Goal: Check status: Check status

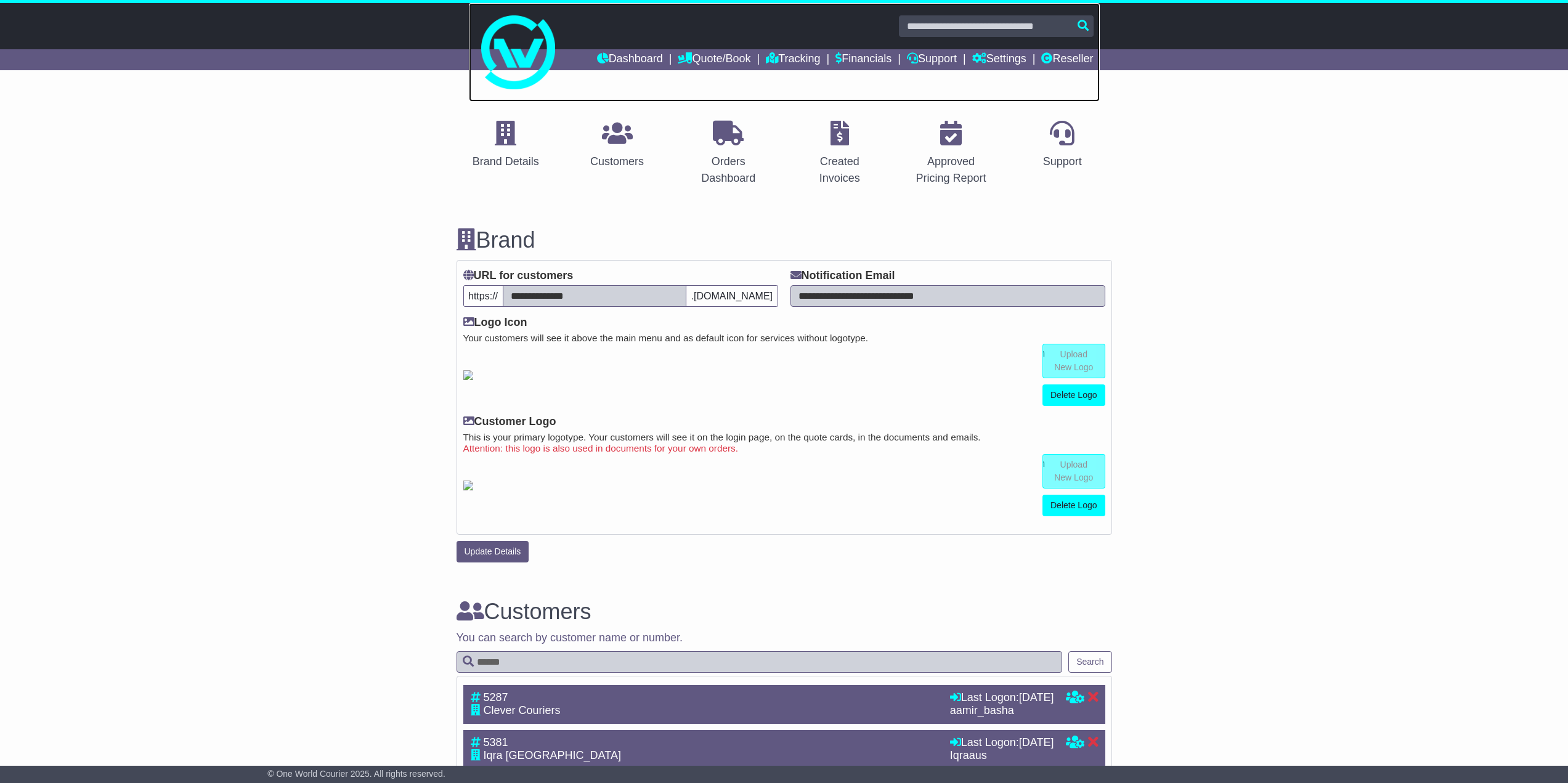
click at [1057, 48] on link at bounding box center [784, 53] width 631 height 99
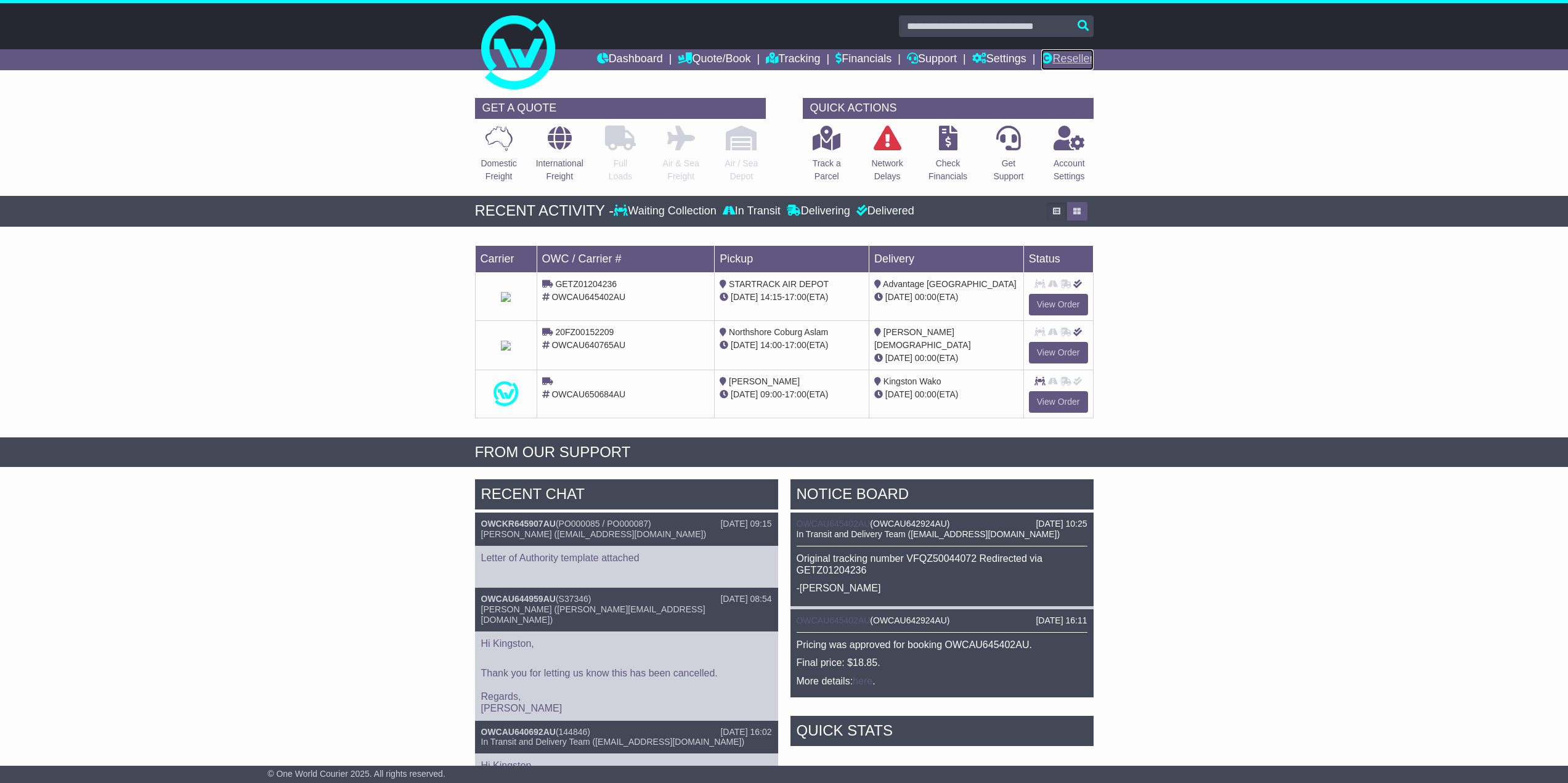
click at [1062, 65] on link "Reseller" at bounding box center [1067, 60] width 52 height 21
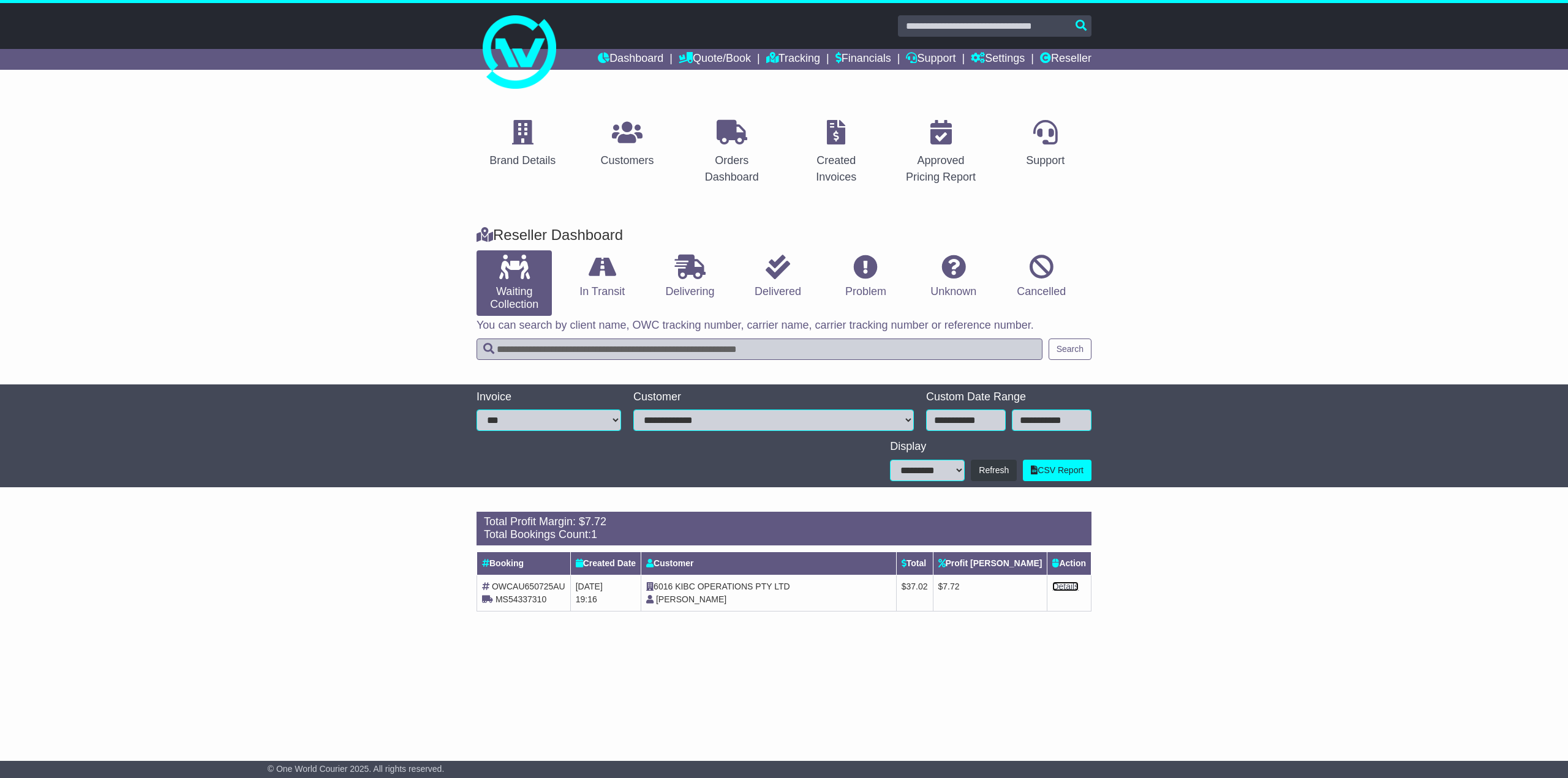
click at [1064, 589] on link "Details" at bounding box center [1065, 586] width 26 height 10
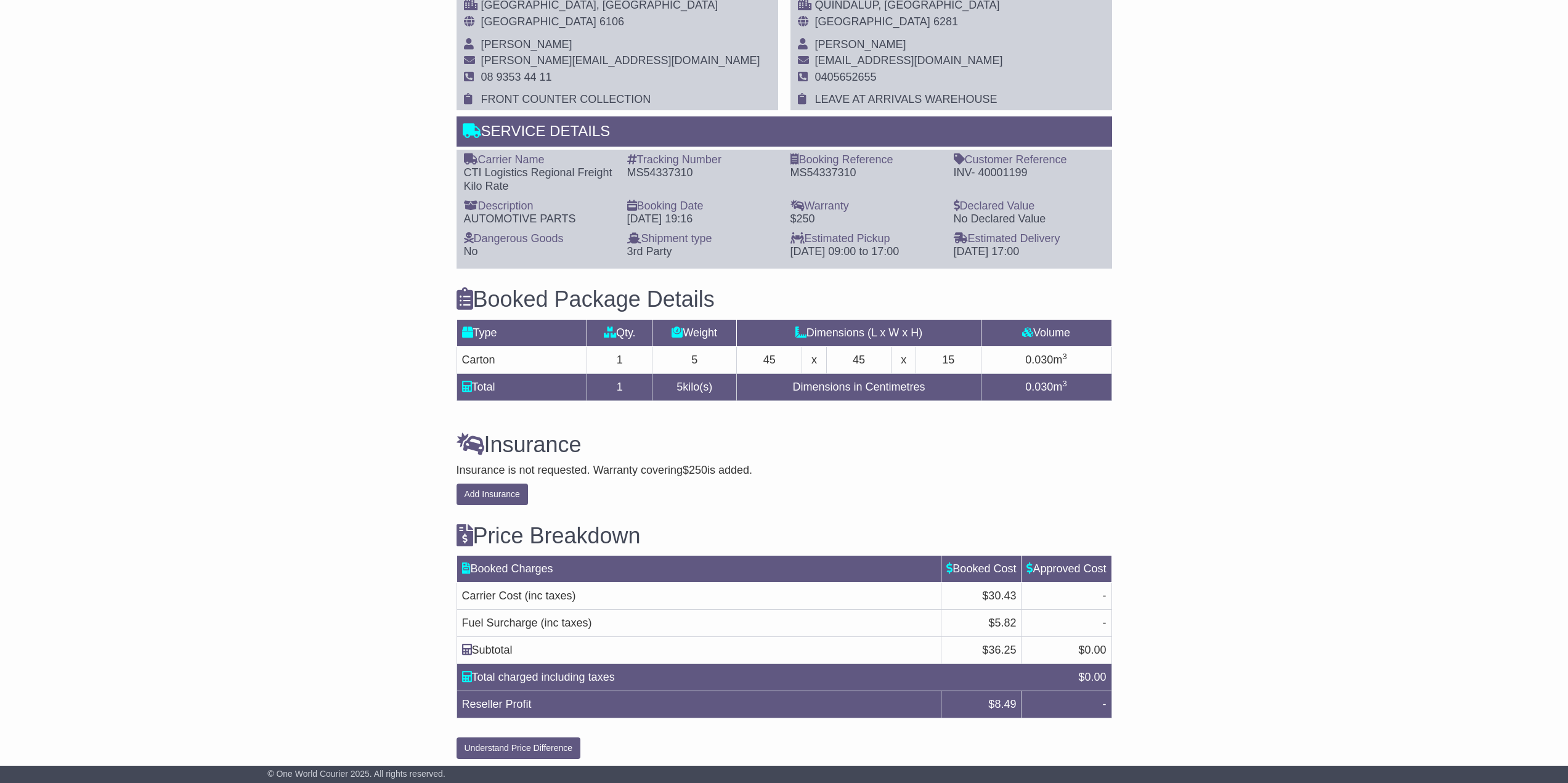
scroll to position [756, 0]
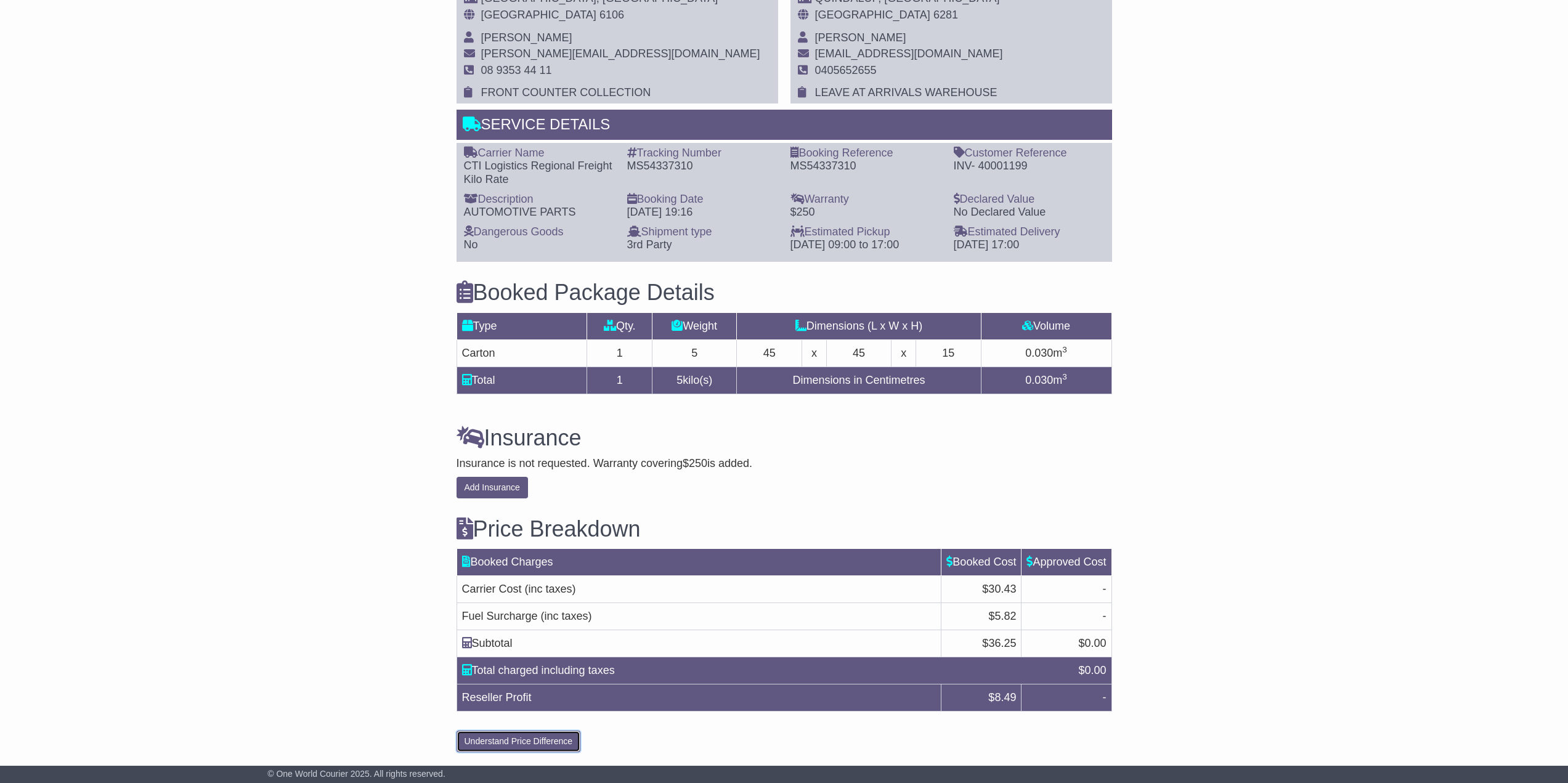
click at [516, 740] on button "Understand Price Difference" at bounding box center [518, 741] width 124 height 22
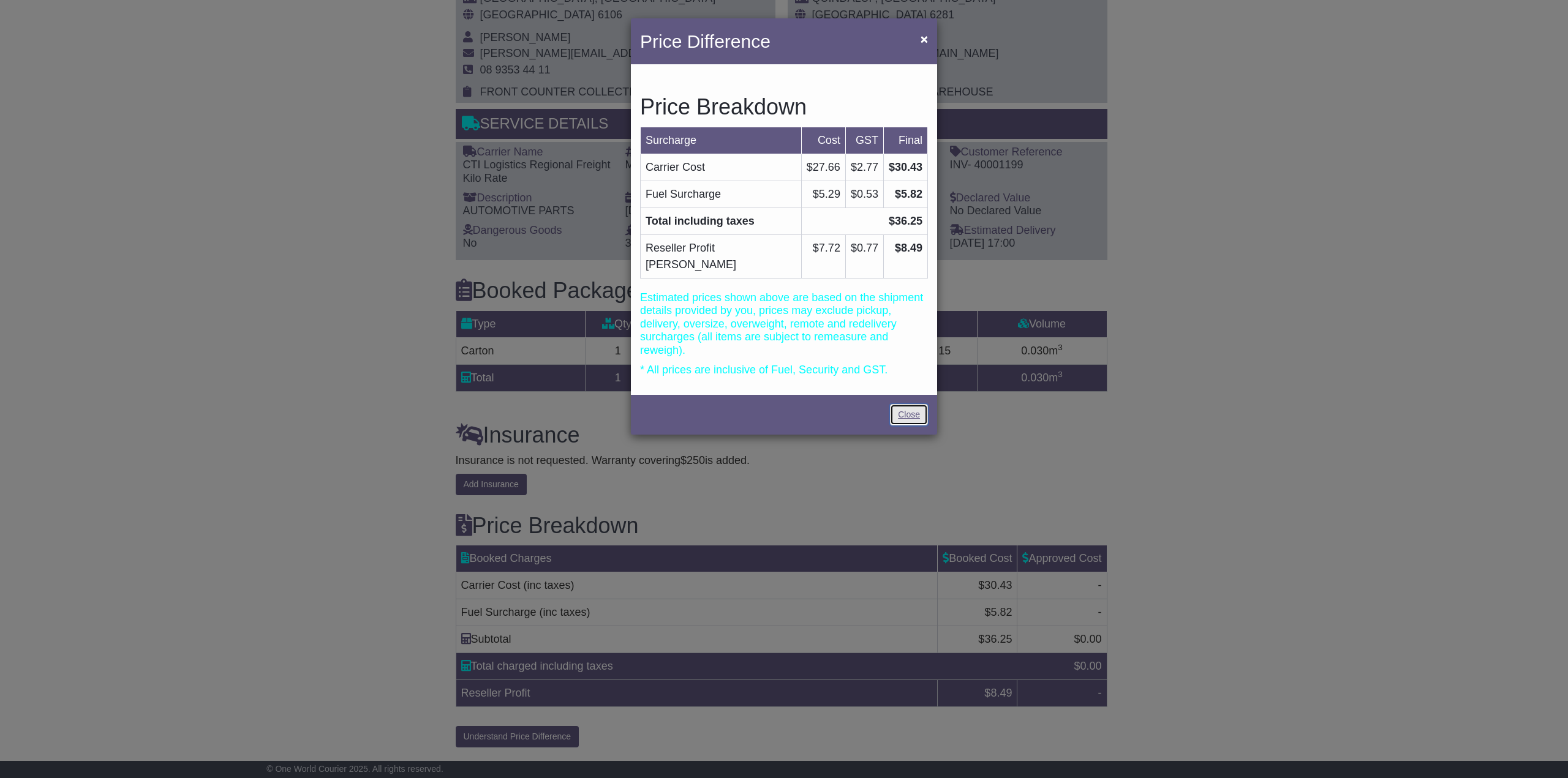
click at [901, 404] on link "Close" at bounding box center [909, 414] width 38 height 22
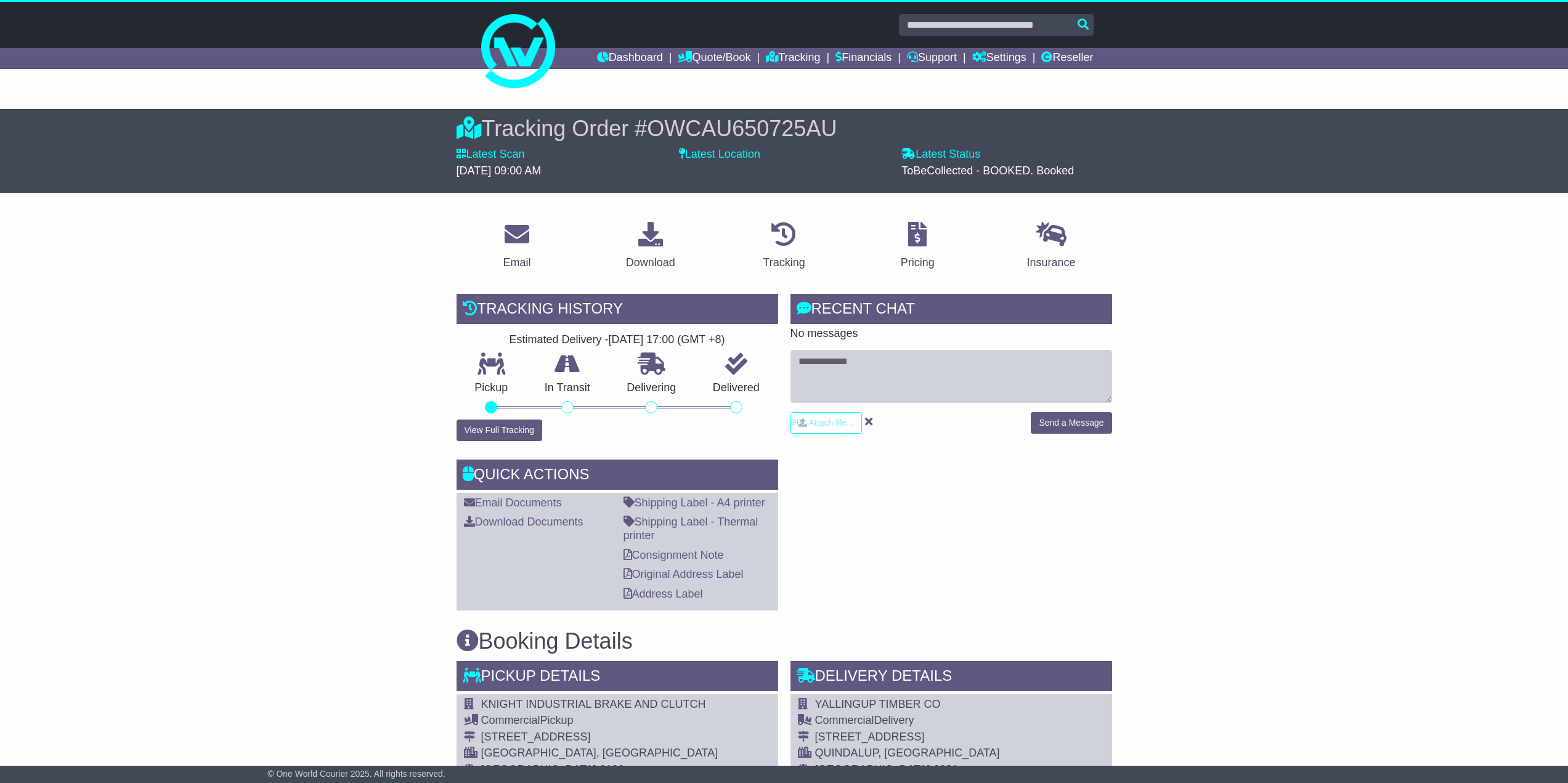
scroll to position [0, 0]
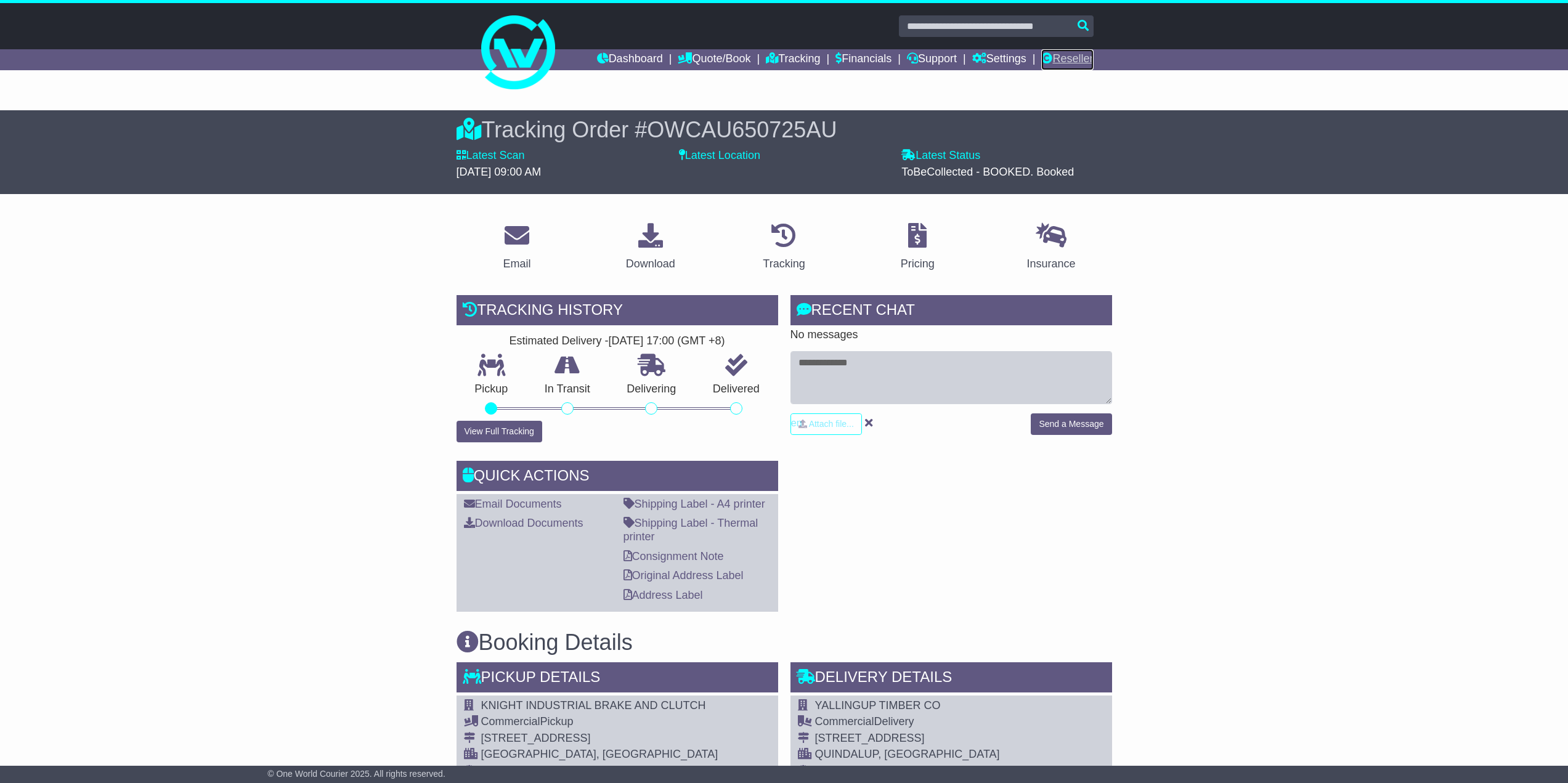
click at [1055, 53] on link "Reseller" at bounding box center [1067, 60] width 52 height 21
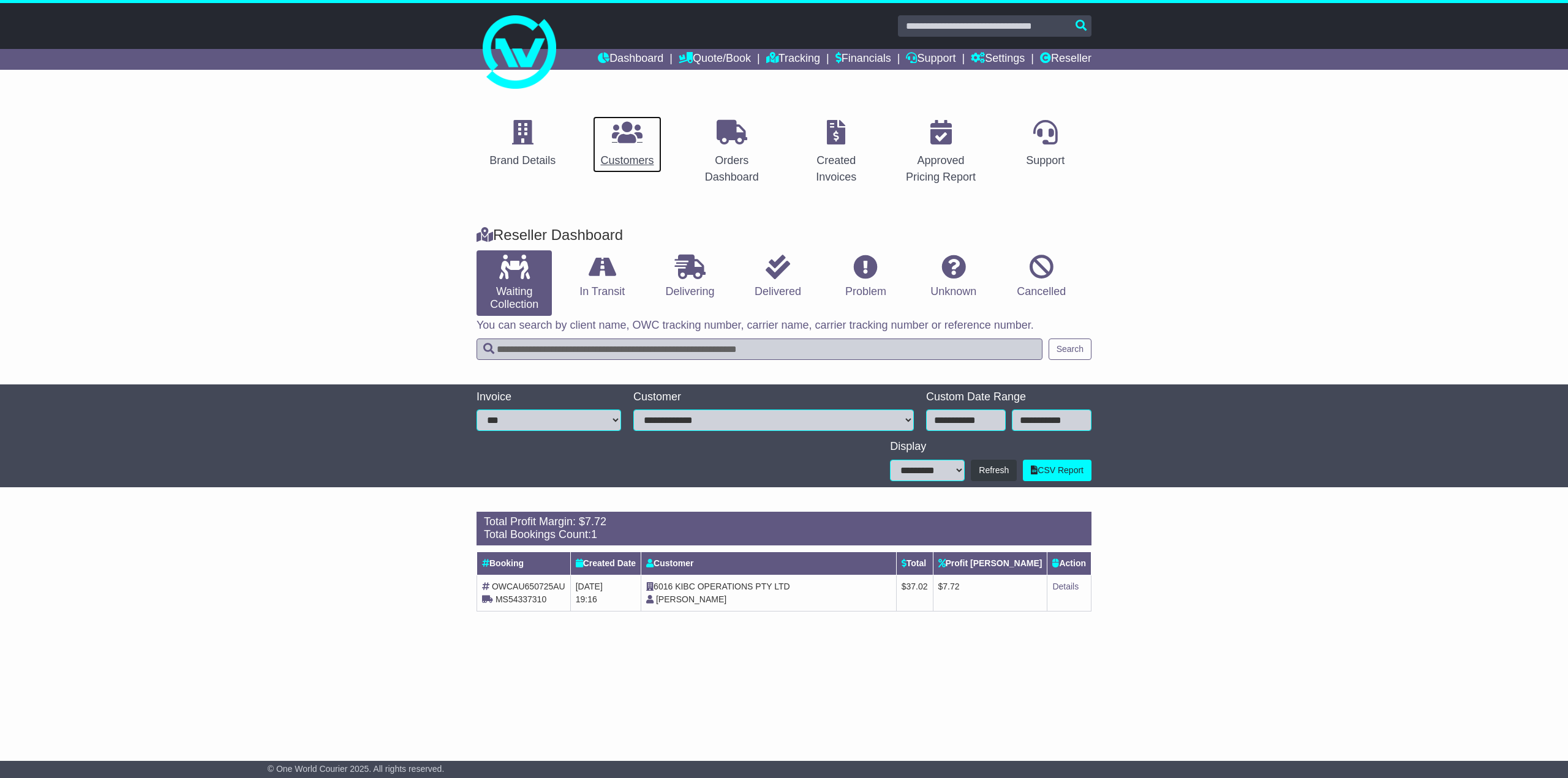
click at [626, 125] on icon at bounding box center [627, 132] width 31 height 24
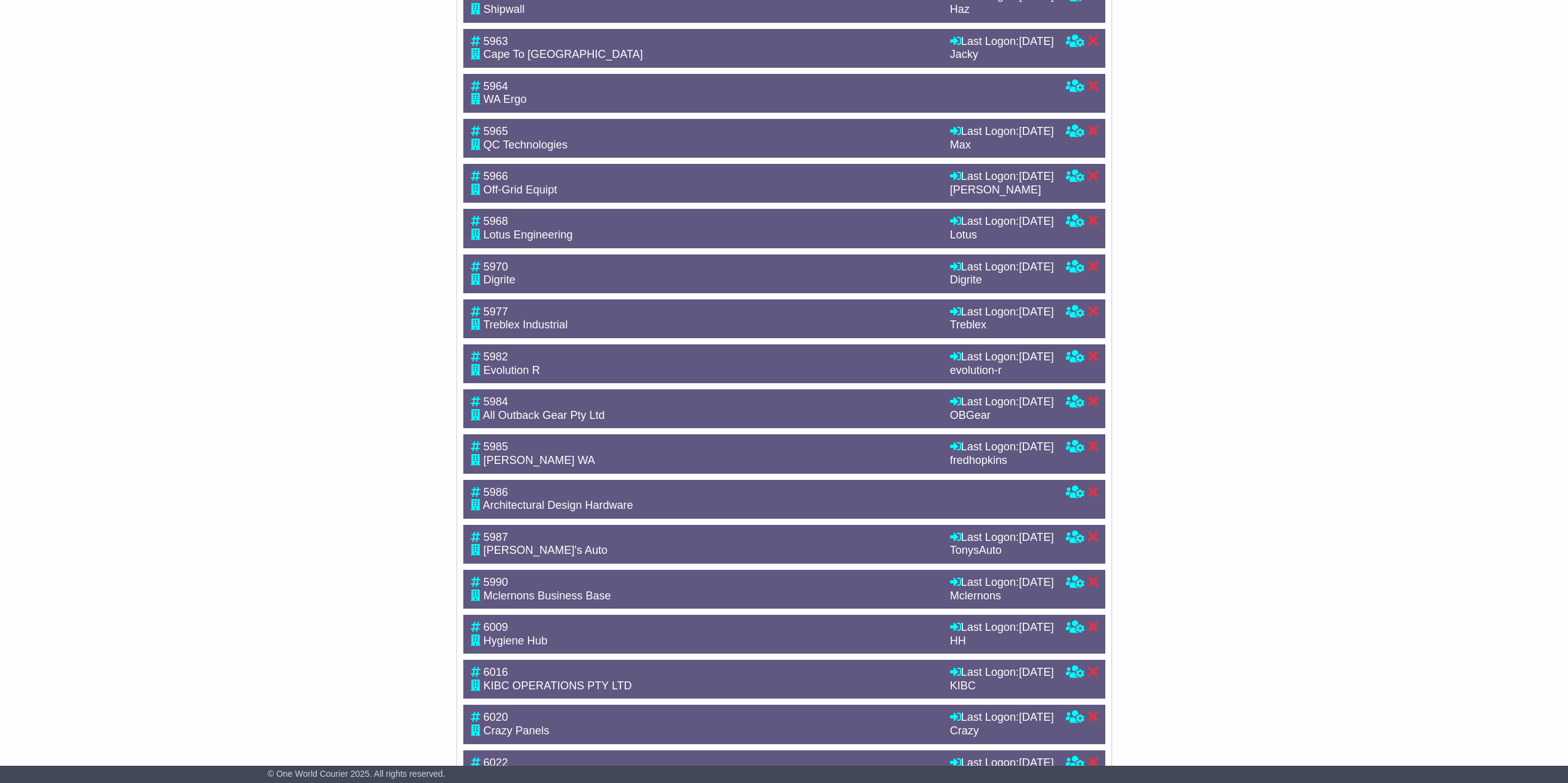
scroll to position [2182, 0]
